Goal: Transaction & Acquisition: Purchase product/service

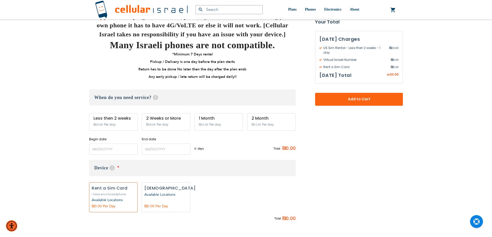
scroll to position [181, 0]
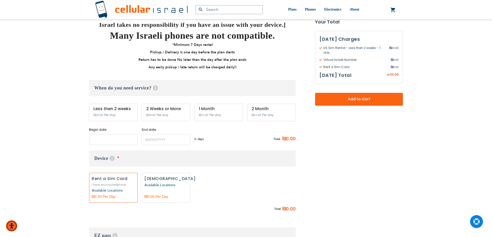
click at [105, 140] on input "name" at bounding box center [113, 139] width 49 height 11
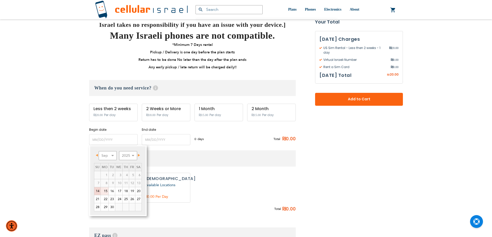
click at [105, 193] on link "15" at bounding box center [105, 191] width 8 height 8
type input "[DATE]"
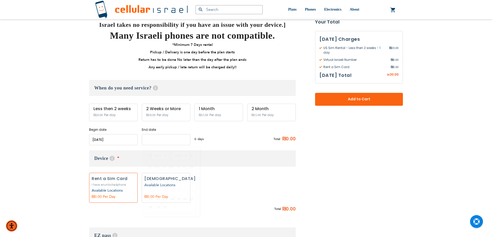
click at [160, 137] on input "name" at bounding box center [166, 139] width 49 height 11
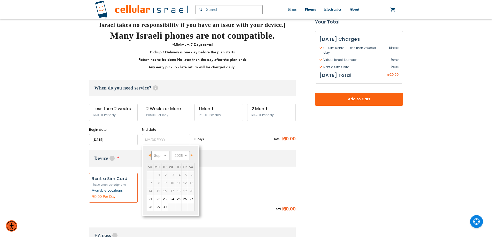
click at [192, 155] on span "Next" at bounding box center [192, 155] width 2 height 3
click at [150, 183] on link "5" at bounding box center [150, 183] width 6 height 8
type input "[DATE]"
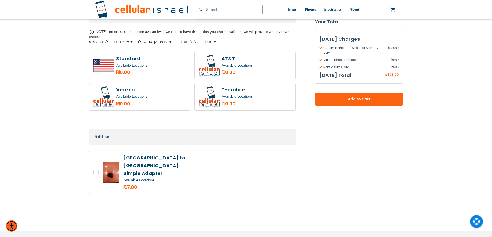
scroll to position [566, 0]
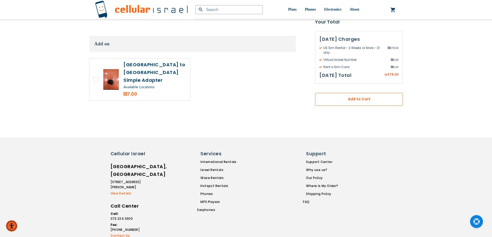
click at [350, 104] on button "Add to Cart" at bounding box center [359, 99] width 88 height 13
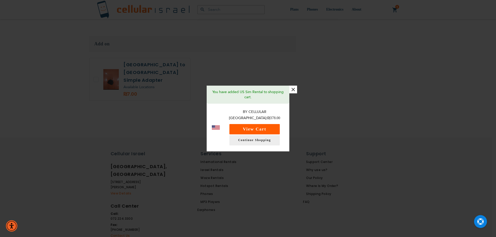
click at [255, 125] on button "View Cart" at bounding box center [254, 129] width 50 height 10
